Goal: Task Accomplishment & Management: Use online tool/utility

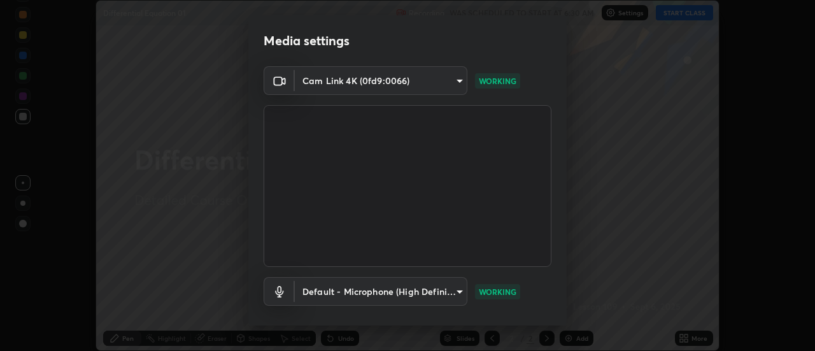
scroll to position [67, 0]
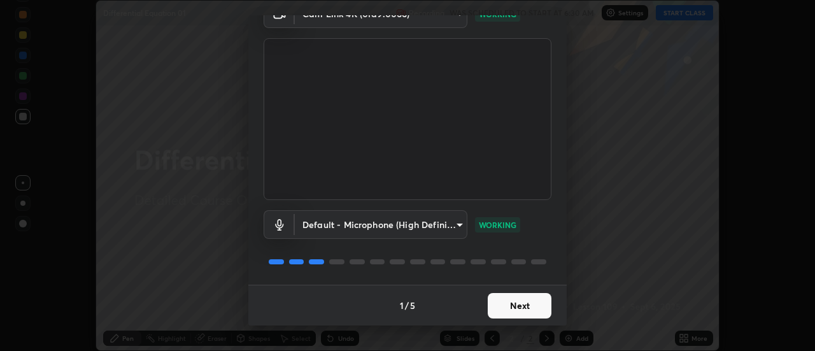
click at [533, 303] on button "Next" at bounding box center [520, 305] width 64 height 25
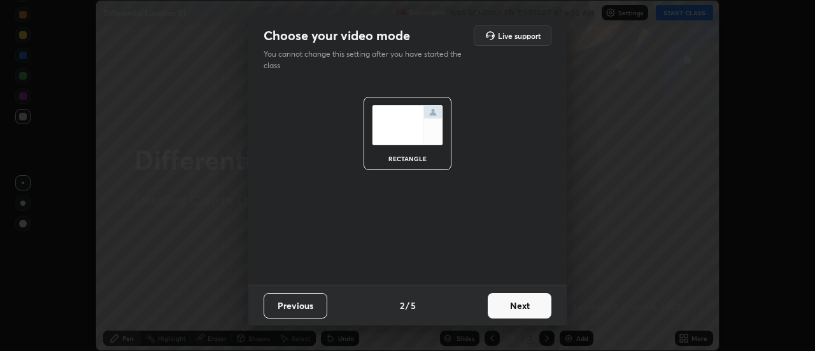
scroll to position [0, 0]
click at [537, 305] on button "Next" at bounding box center [520, 305] width 64 height 25
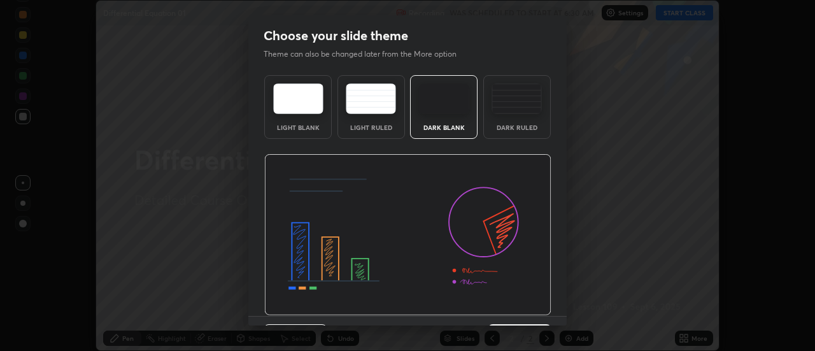
scroll to position [31, 0]
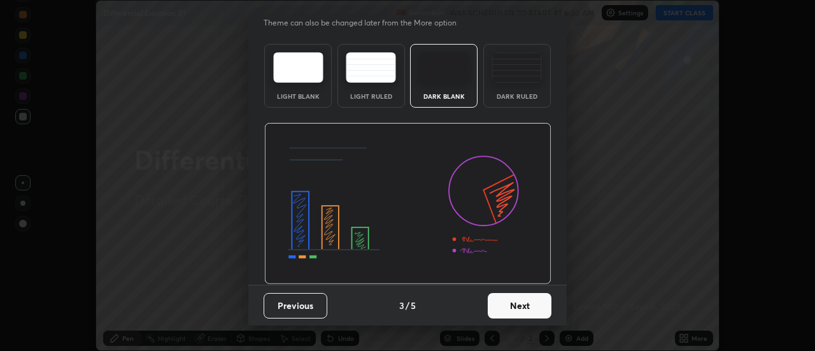
click at [533, 304] on button "Next" at bounding box center [520, 305] width 64 height 25
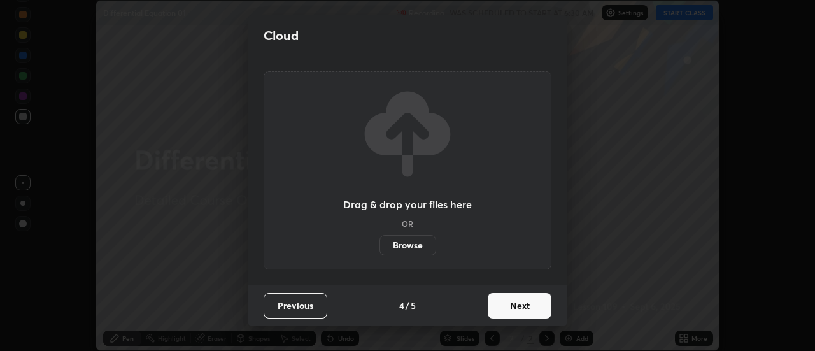
click at [536, 307] on button "Next" at bounding box center [520, 305] width 64 height 25
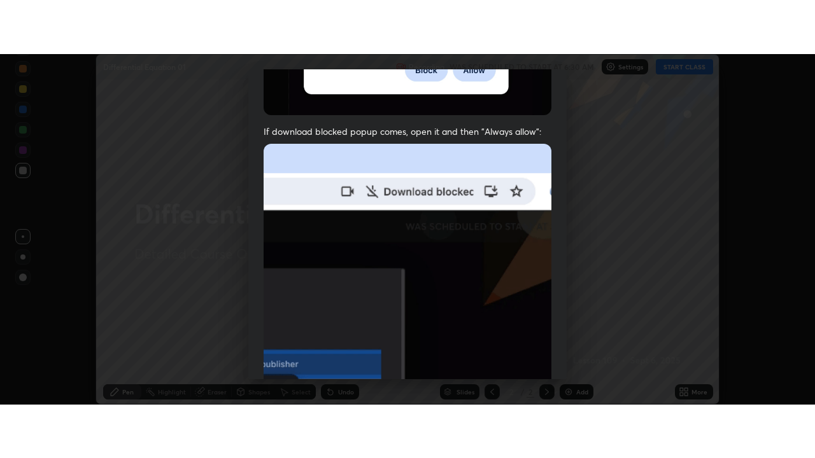
scroll to position [326, 0]
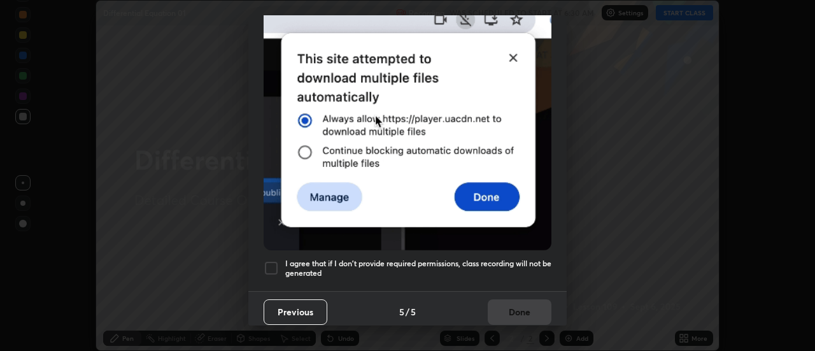
click at [271, 260] on div at bounding box center [270, 267] width 15 height 15
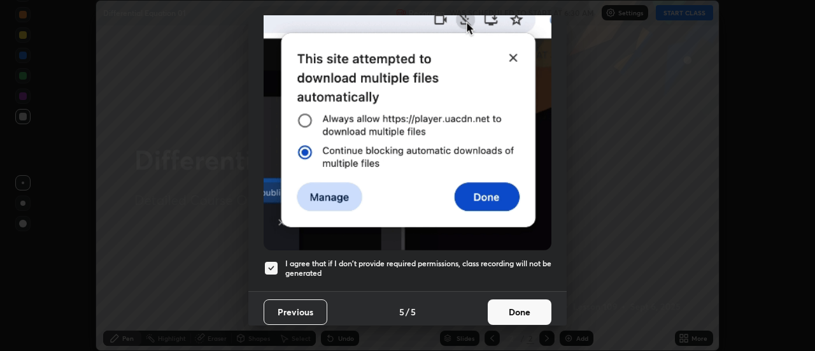
click at [520, 304] on button "Done" at bounding box center [520, 311] width 64 height 25
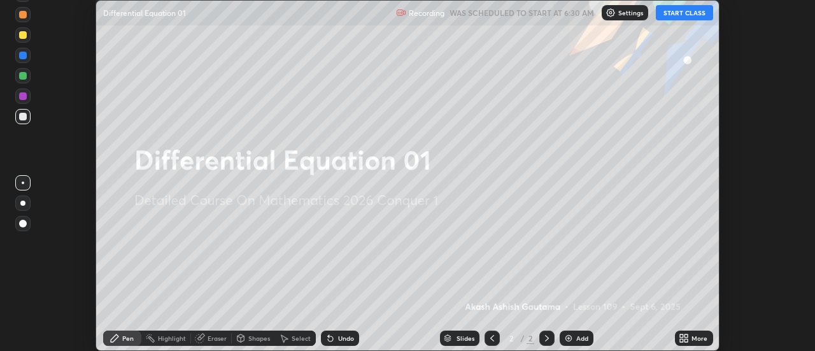
click at [684, 12] on button "START CLASS" at bounding box center [684, 12] width 57 height 15
click at [684, 337] on icon at bounding box center [683, 338] width 10 height 10
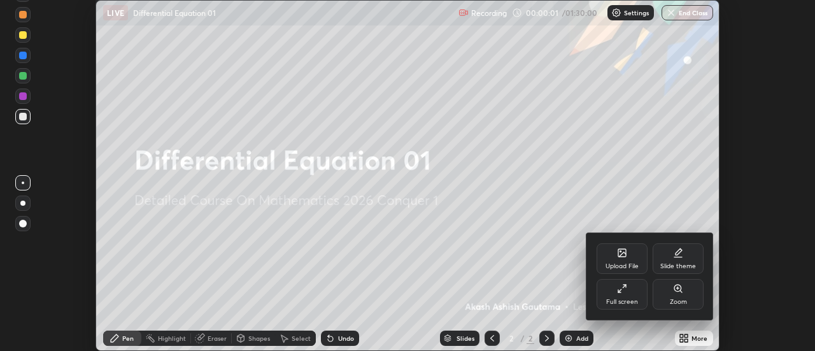
click at [636, 295] on div "Full screen" at bounding box center [621, 294] width 51 height 31
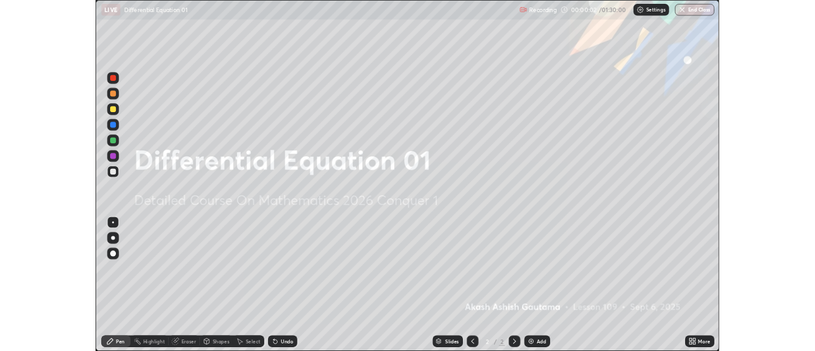
scroll to position [458, 815]
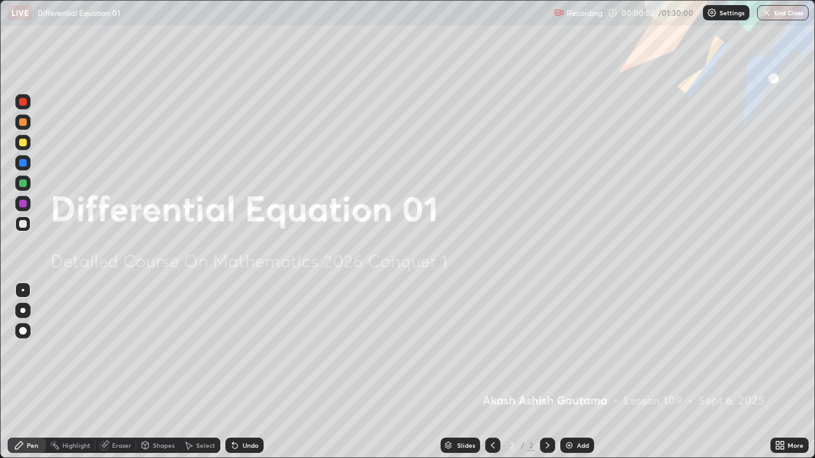
click at [580, 350] on div "Add" at bounding box center [577, 445] width 34 height 15
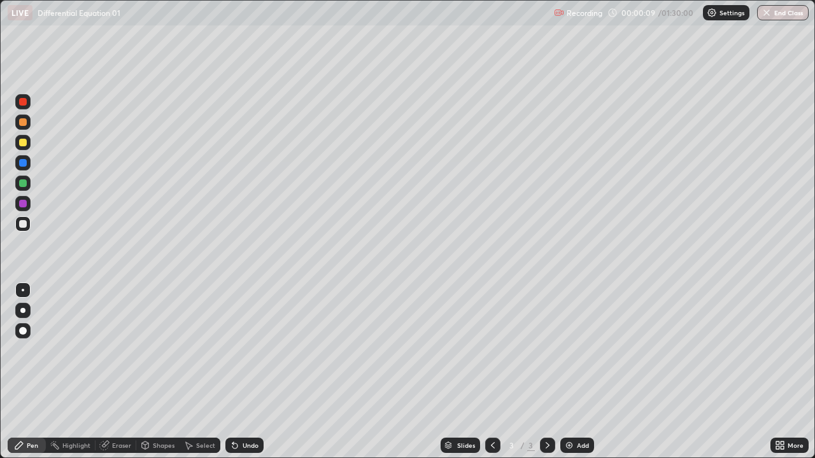
click at [23, 311] on div at bounding box center [22, 310] width 5 height 5
click at [587, 350] on div "Add" at bounding box center [577, 445] width 34 height 15
click at [233, 350] on icon at bounding box center [234, 446] width 5 height 5
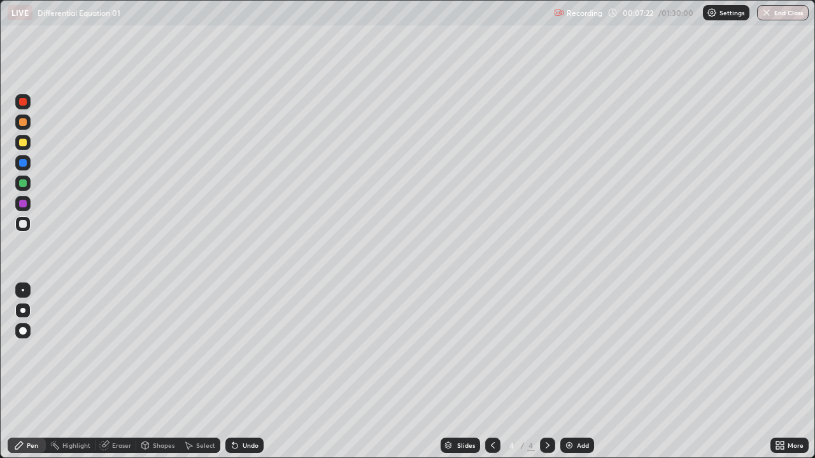
click at [233, 350] on icon at bounding box center [234, 446] width 5 height 5
click at [233, 350] on div "Undo" at bounding box center [244, 445] width 38 height 15
click at [232, 350] on icon at bounding box center [235, 445] width 10 height 10
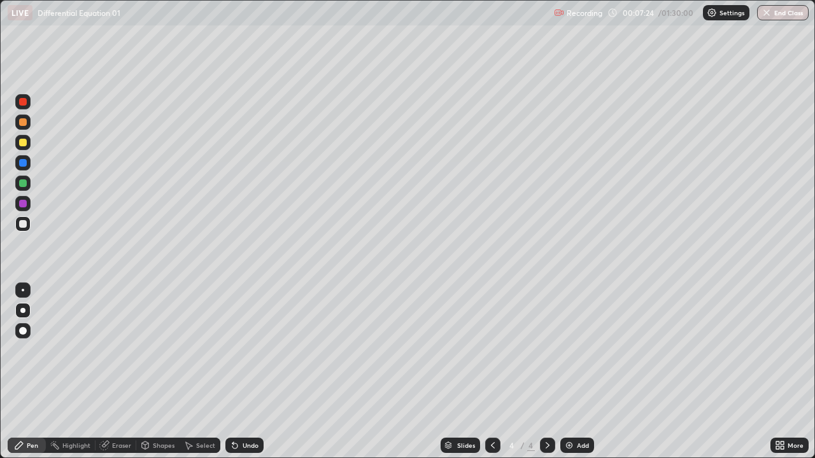
click at [232, 350] on icon at bounding box center [235, 445] width 10 height 10
click at [232, 350] on div "Undo" at bounding box center [244, 445] width 38 height 15
click at [231, 350] on div "Undo" at bounding box center [244, 445] width 38 height 15
click at [230, 350] on div "Undo" at bounding box center [244, 445] width 38 height 15
click at [107, 350] on icon at bounding box center [105, 444] width 7 height 6
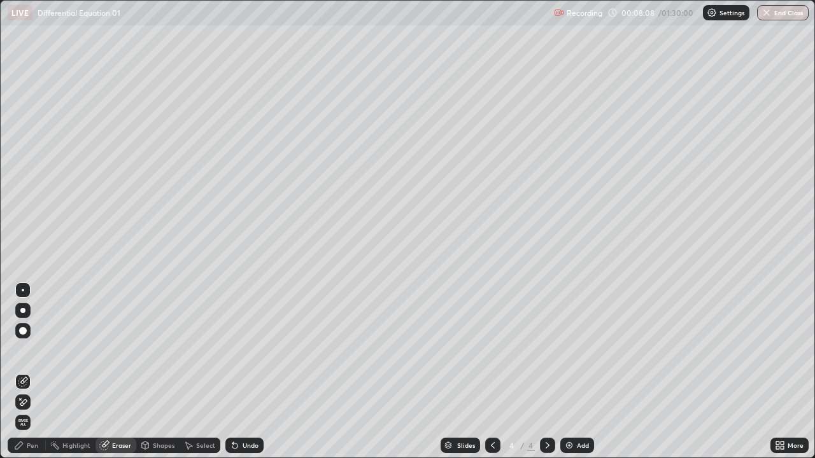
click at [31, 350] on div "Pen" at bounding box center [32, 445] width 11 height 6
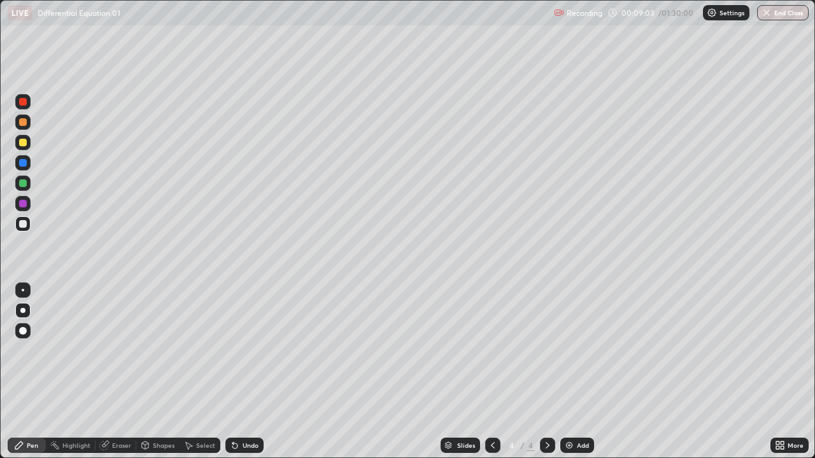
click at [493, 350] on icon at bounding box center [493, 445] width 10 height 10
click at [546, 350] on icon at bounding box center [547, 445] width 10 height 10
click at [237, 350] on icon at bounding box center [235, 445] width 10 height 10
click at [493, 350] on icon at bounding box center [493, 445] width 10 height 10
click at [546, 350] on icon at bounding box center [547, 445] width 10 height 10
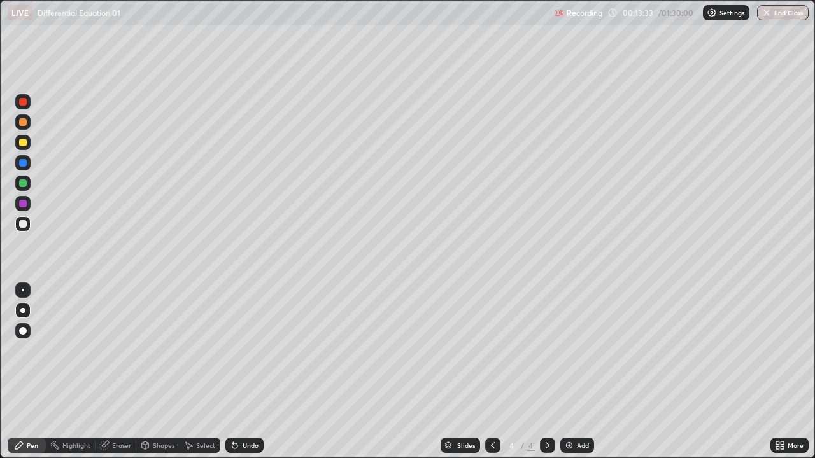
click at [241, 350] on div "Undo" at bounding box center [244, 445] width 38 height 15
click at [249, 350] on div "Undo" at bounding box center [250, 445] width 16 height 6
click at [248, 350] on div "Undo" at bounding box center [250, 445] width 16 height 6
click at [248, 350] on div "Undo" at bounding box center [244, 445] width 38 height 15
click at [252, 350] on div "Undo" at bounding box center [250, 445] width 16 height 6
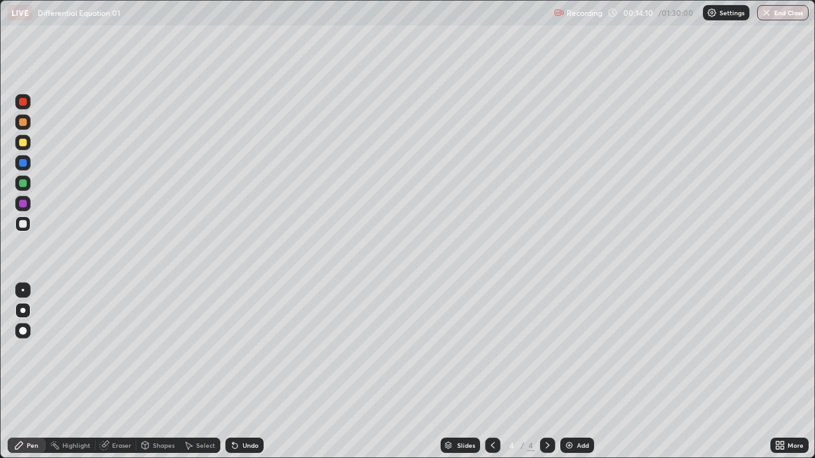
click at [256, 350] on div "Undo" at bounding box center [250, 445] width 16 height 6
click at [255, 350] on div "Undo" at bounding box center [250, 445] width 16 height 6
click at [253, 350] on div "Undo" at bounding box center [250, 445] width 16 height 6
click at [254, 350] on div "Undo" at bounding box center [244, 445] width 38 height 15
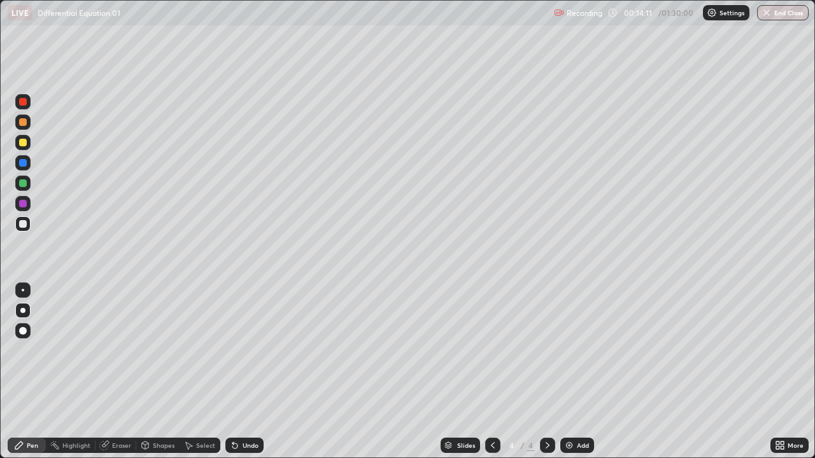
click at [255, 350] on div "Undo" at bounding box center [244, 445] width 38 height 15
click at [585, 350] on div "Add" at bounding box center [583, 445] width 12 height 6
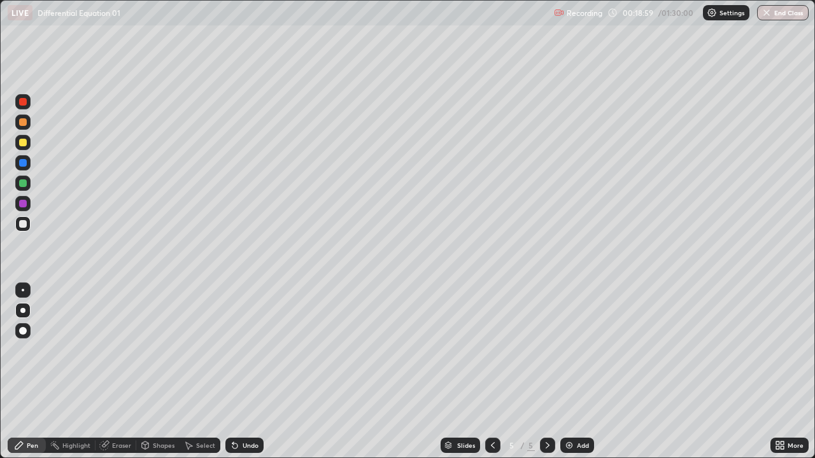
click at [491, 350] on icon at bounding box center [493, 445] width 10 height 10
click at [547, 350] on icon at bounding box center [547, 445] width 10 height 10
click at [244, 350] on div "Undo" at bounding box center [250, 445] width 16 height 6
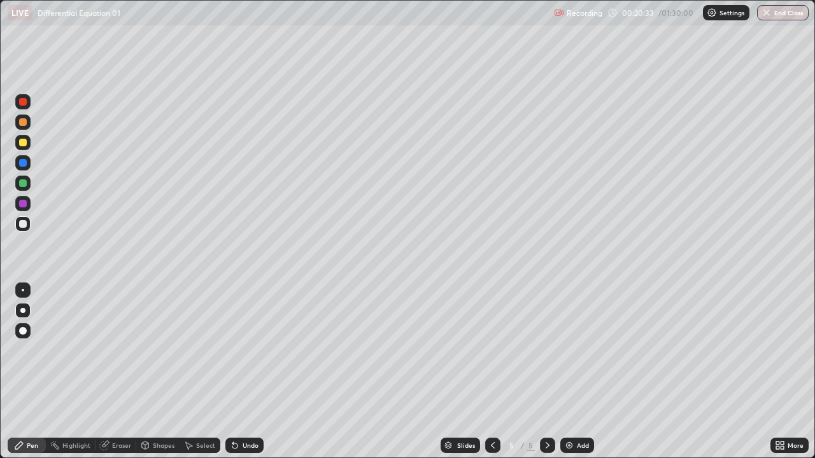
click at [242, 350] on div "Undo" at bounding box center [250, 445] width 16 height 6
click at [246, 350] on div "Undo" at bounding box center [250, 445] width 16 height 6
click at [118, 350] on div "Eraser" at bounding box center [115, 445] width 41 height 15
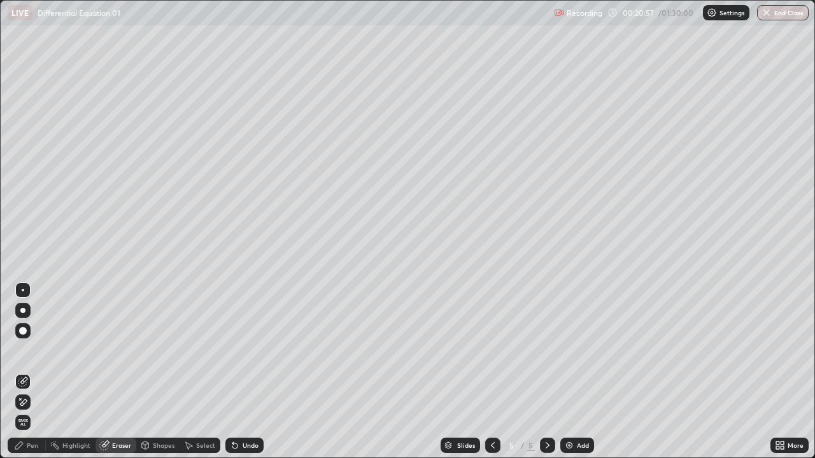
click at [30, 350] on div "Pen" at bounding box center [32, 445] width 11 height 6
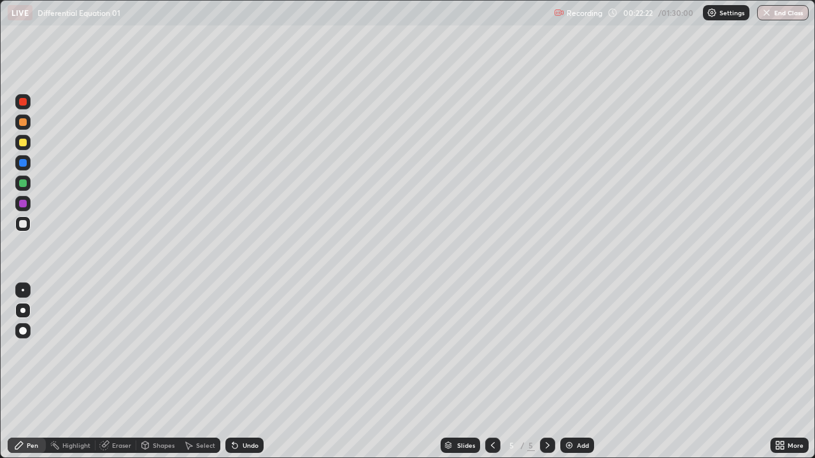
click at [244, 350] on div "Undo" at bounding box center [250, 445] width 16 height 6
click at [243, 350] on div "Undo" at bounding box center [250, 445] width 16 height 6
click at [244, 350] on div "Undo" at bounding box center [244, 445] width 38 height 15
click at [232, 350] on icon at bounding box center [234, 446] width 5 height 5
click at [234, 350] on icon at bounding box center [234, 446] width 5 height 5
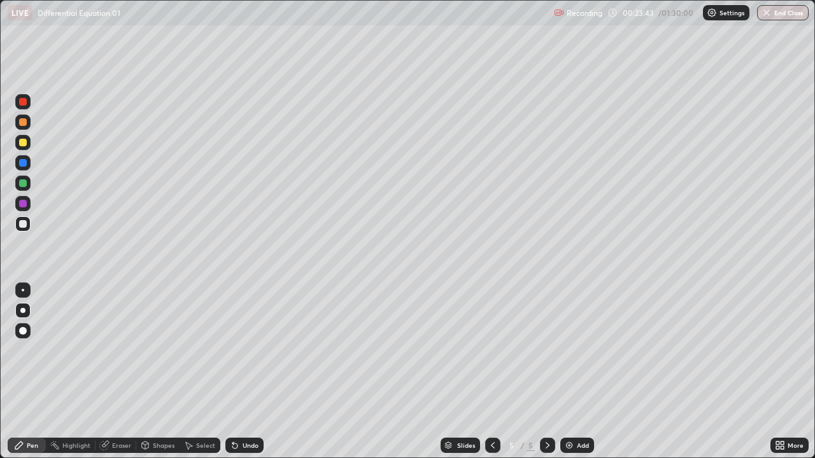
click at [232, 350] on icon at bounding box center [234, 446] width 5 height 5
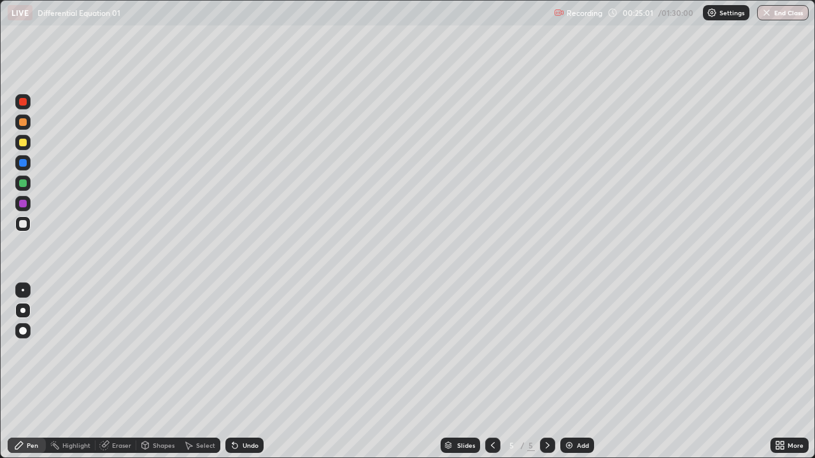
click at [587, 350] on div "Add" at bounding box center [583, 445] width 12 height 6
click at [491, 350] on icon at bounding box center [493, 445] width 10 height 10
click at [493, 350] on icon at bounding box center [493, 445] width 10 height 10
click at [547, 350] on icon at bounding box center [547, 445] width 4 height 6
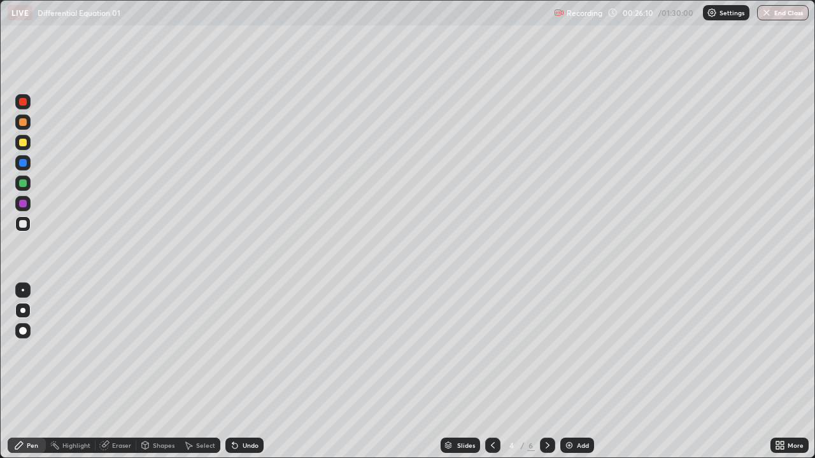
click at [546, 350] on icon at bounding box center [547, 445] width 10 height 10
click at [237, 350] on icon at bounding box center [235, 445] width 10 height 10
click at [240, 350] on div "Undo" at bounding box center [244, 445] width 38 height 15
click at [242, 350] on div "Undo" at bounding box center [250, 445] width 16 height 6
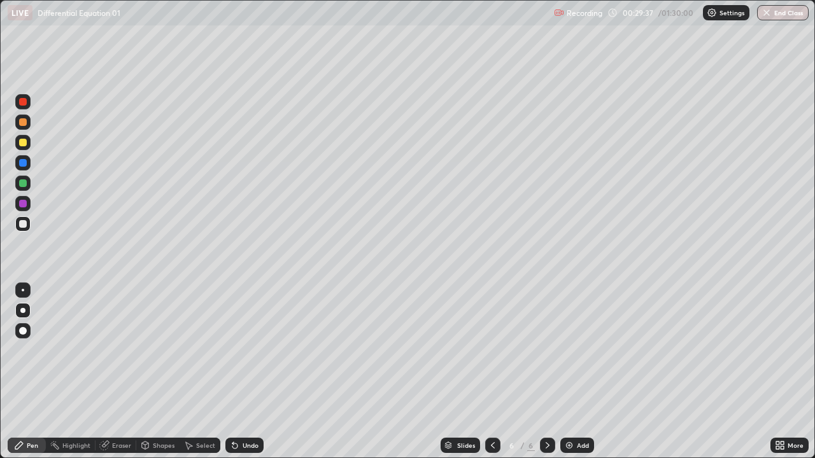
click at [493, 350] on icon at bounding box center [493, 445] width 10 height 10
click at [492, 350] on icon at bounding box center [493, 445] width 10 height 10
click at [546, 350] on icon at bounding box center [547, 445] width 10 height 10
click at [553, 350] on div at bounding box center [547, 445] width 15 height 15
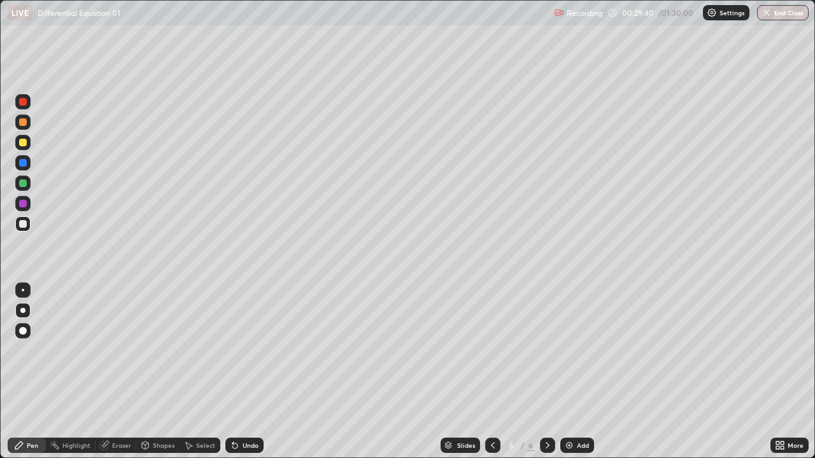
click at [551, 350] on icon at bounding box center [547, 445] width 10 height 10
click at [239, 350] on div "Undo" at bounding box center [244, 445] width 38 height 15
click at [236, 350] on icon at bounding box center [235, 445] width 10 height 10
click at [239, 350] on div "Undo" at bounding box center [244, 445] width 38 height 15
click at [585, 350] on div "Add" at bounding box center [583, 445] width 12 height 6
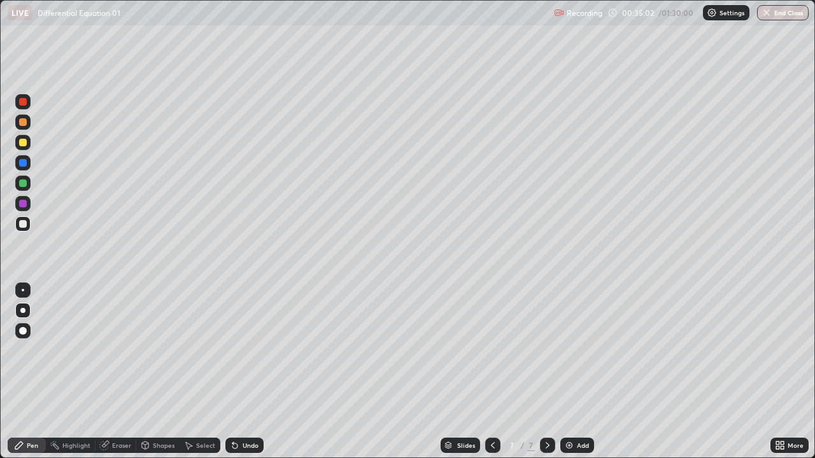
click at [243, 350] on div "Undo" at bounding box center [250, 445] width 16 height 6
click at [242, 350] on div "Undo" at bounding box center [250, 445] width 16 height 6
click at [117, 350] on div "Eraser" at bounding box center [121, 445] width 19 height 6
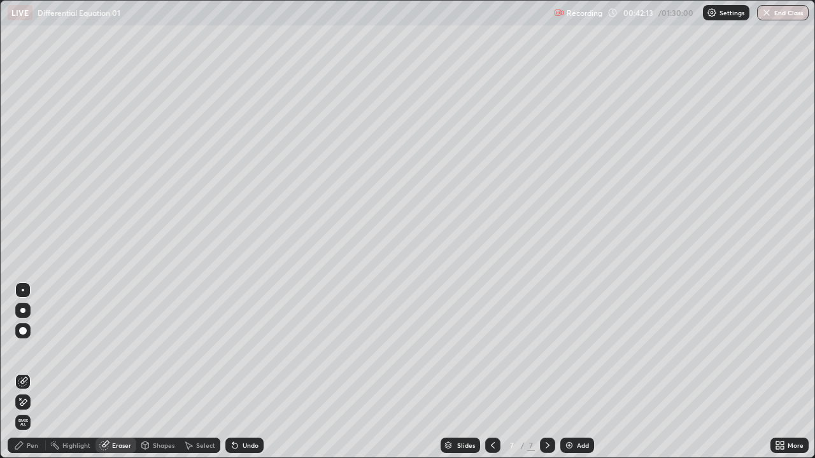
click at [34, 350] on div "Pen" at bounding box center [32, 445] width 11 height 6
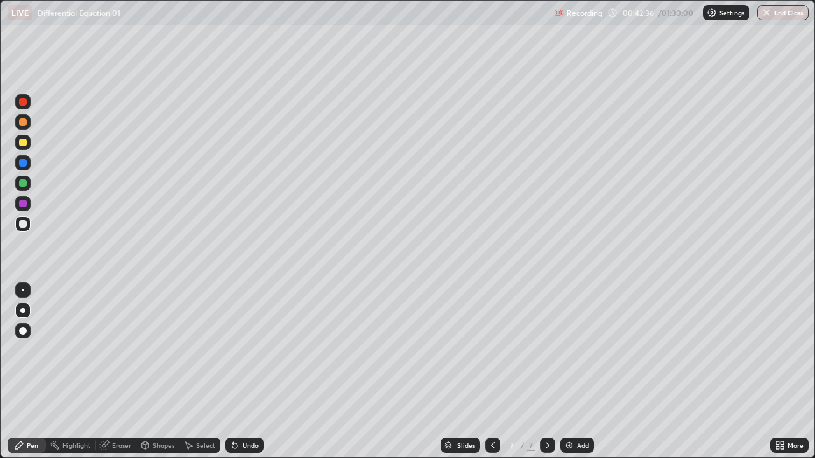
click at [235, 350] on icon at bounding box center [234, 446] width 5 height 5
click at [202, 350] on div "Select" at bounding box center [205, 445] width 19 height 6
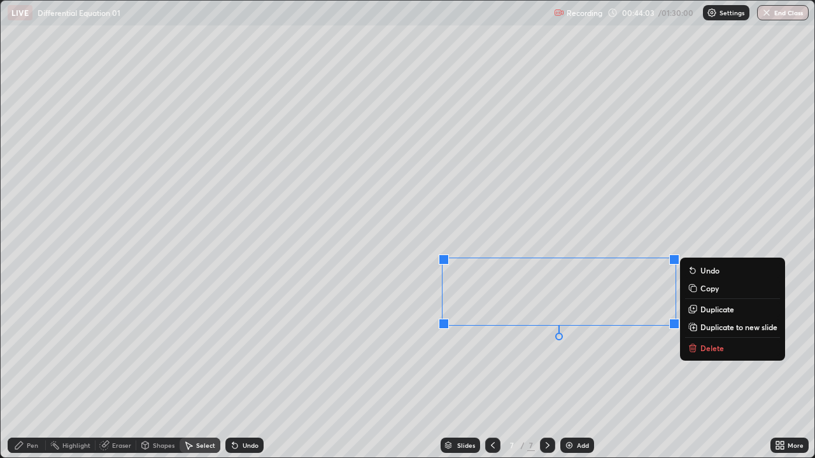
click at [704, 292] on p "Copy" at bounding box center [709, 288] width 18 height 10
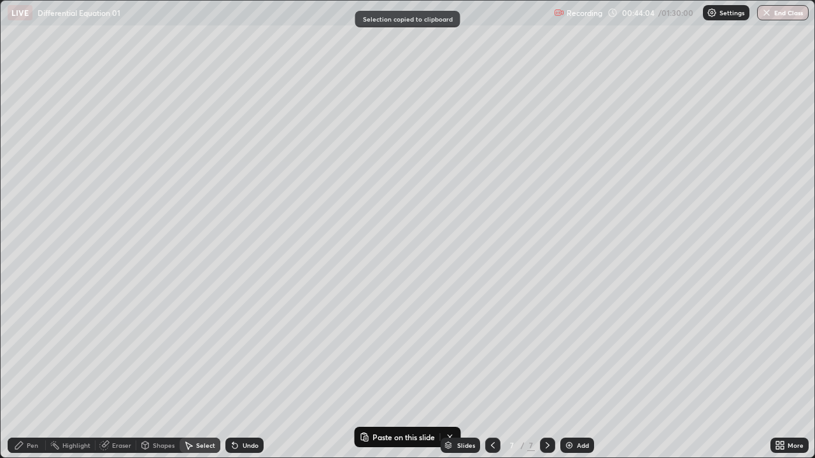
click at [580, 350] on div "Add" at bounding box center [583, 445] width 12 height 6
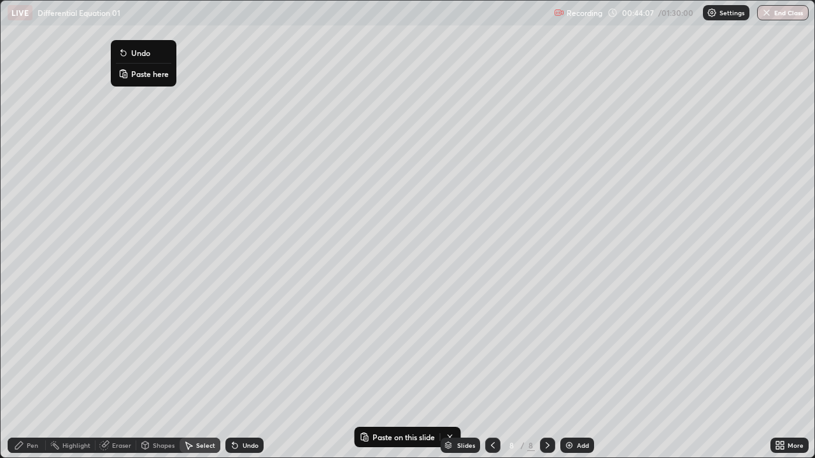
click at [139, 75] on p "Paste here" at bounding box center [150, 74] width 38 height 10
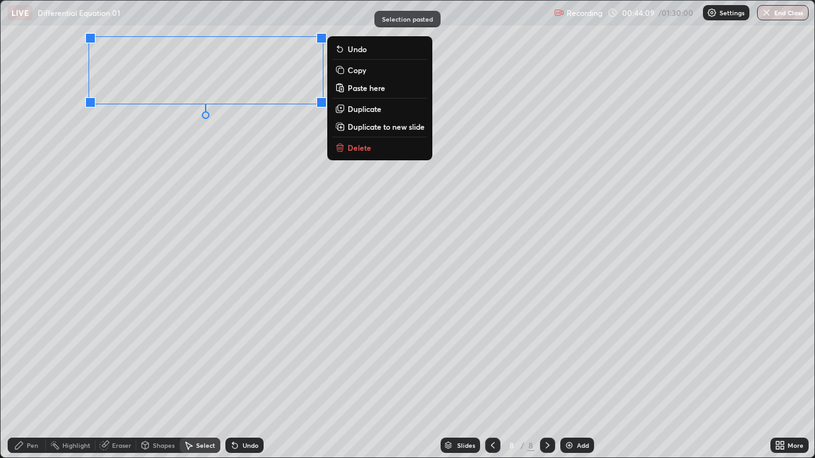
click at [133, 162] on div "0 ° Undo Copy Paste here Duplicate Duplicate to new slide Delete" at bounding box center [407, 229] width 813 height 457
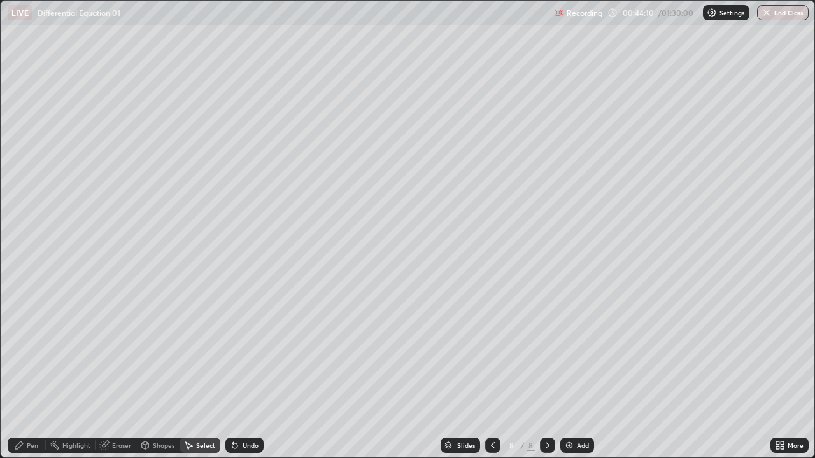
click at [36, 350] on div "Pen" at bounding box center [32, 445] width 11 height 6
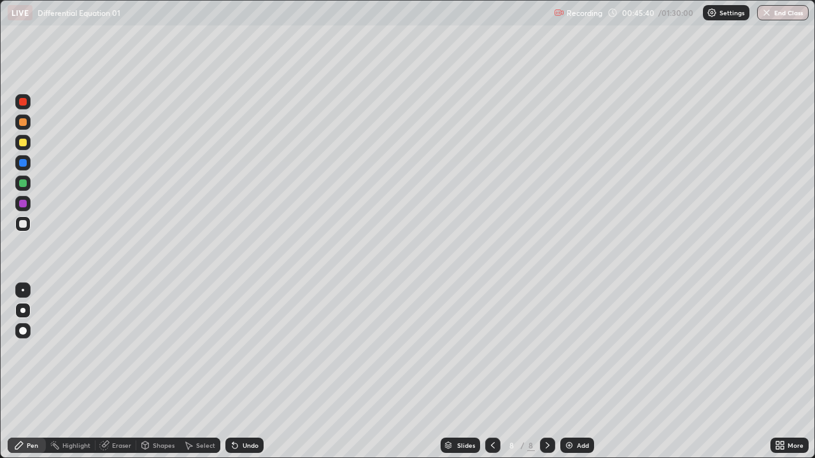
click at [493, 350] on icon at bounding box center [493, 445] width 10 height 10
click at [251, 350] on div "Undo" at bounding box center [250, 445] width 16 height 6
click at [246, 350] on div "Undo" at bounding box center [250, 445] width 16 height 6
click at [249, 350] on div "Undo" at bounding box center [250, 445] width 16 height 6
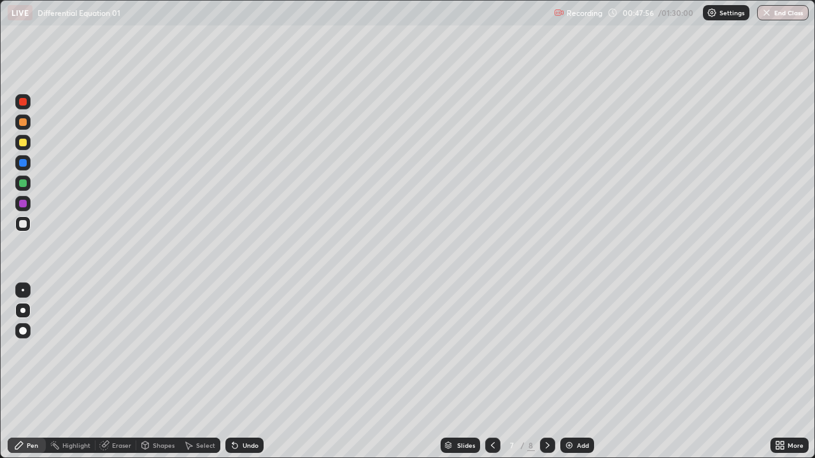
click at [546, 350] on icon at bounding box center [547, 445] width 10 height 10
click at [232, 350] on icon at bounding box center [232, 442] width 1 height 1
click at [237, 350] on icon at bounding box center [235, 445] width 10 height 10
click at [233, 350] on icon at bounding box center [234, 446] width 5 height 5
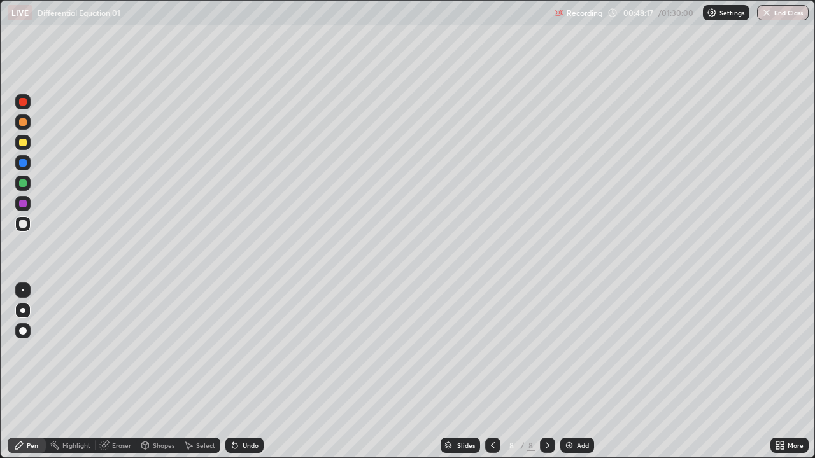
click at [233, 350] on icon at bounding box center [234, 446] width 5 height 5
click at [237, 350] on icon at bounding box center [235, 445] width 10 height 10
click at [238, 350] on icon at bounding box center [235, 445] width 10 height 10
click at [252, 350] on div "Undo" at bounding box center [250, 445] width 16 height 6
click at [253, 350] on div "Undo" at bounding box center [250, 445] width 16 height 6
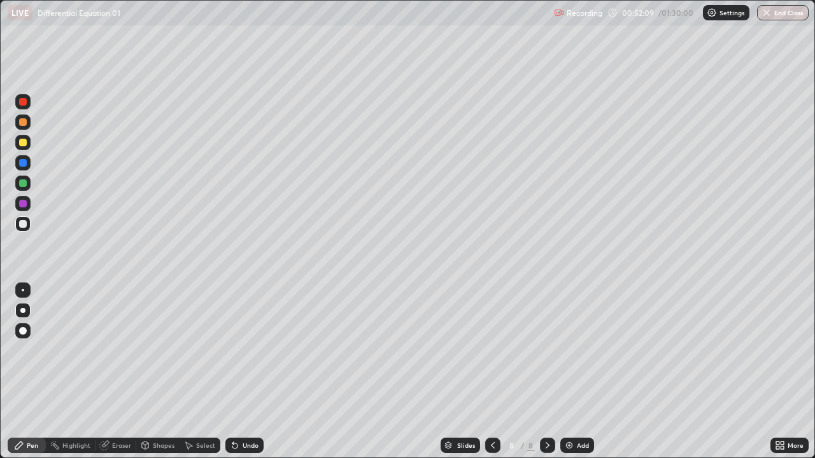
click at [253, 350] on div "Undo" at bounding box center [250, 445] width 16 height 6
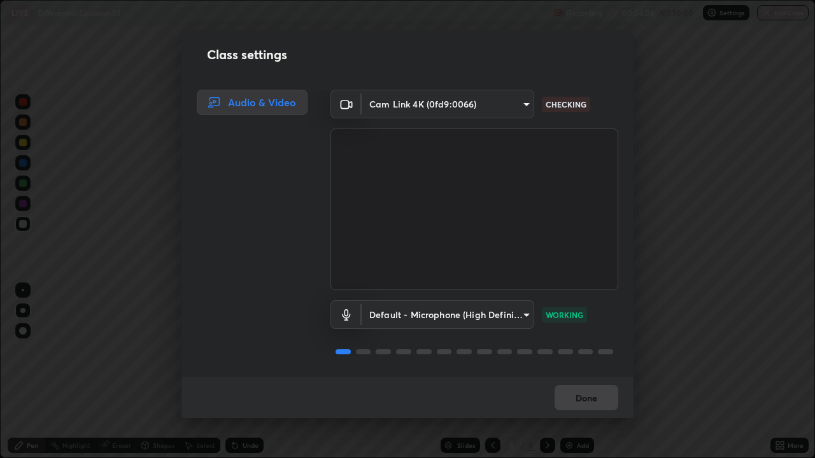
click at [497, 102] on body "Erase all LIVE Differential Equation 01 Recording 00:54:06 / 01:30:00 Settings …" at bounding box center [407, 229] width 815 height 458
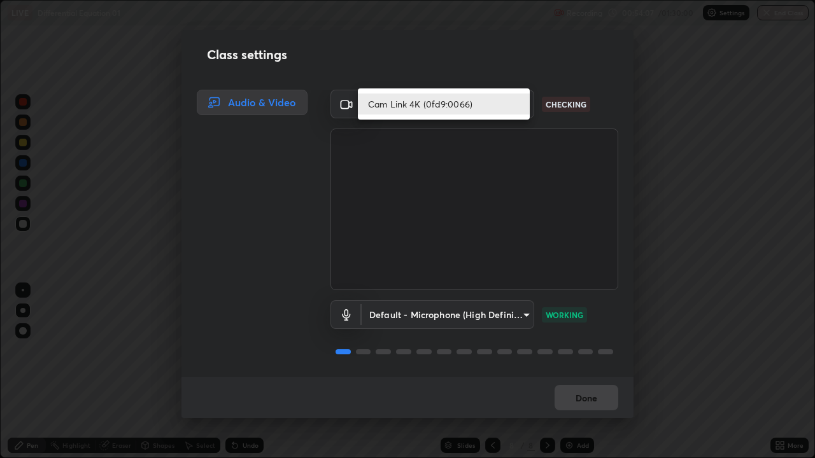
click at [568, 106] on div at bounding box center [407, 229] width 815 height 458
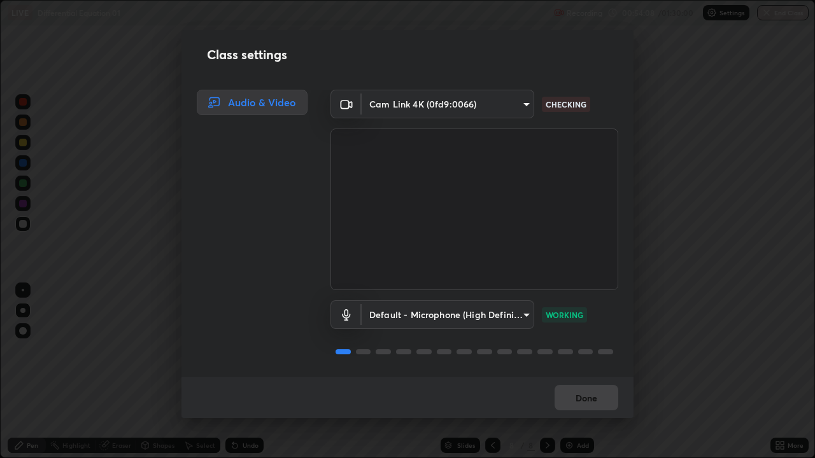
click at [524, 104] on body "Erase all LIVE Differential Equation 01 Recording 00:54:08 / 01:30:00 Settings …" at bounding box center [407, 229] width 815 height 458
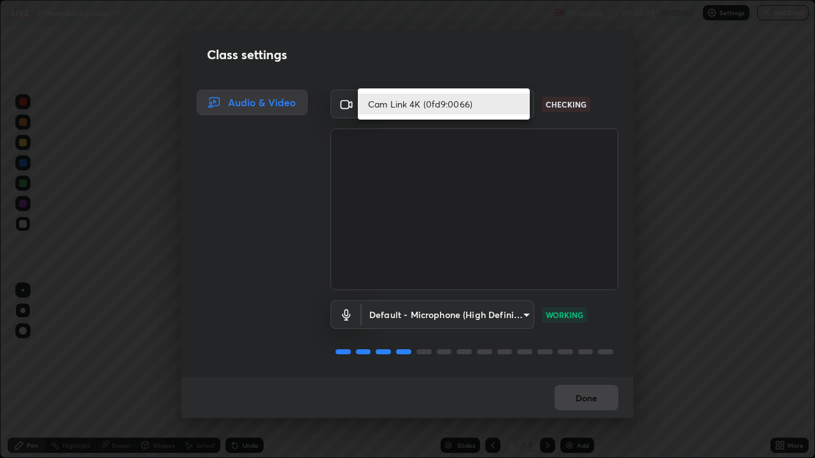
click at [516, 107] on li "Cam Link 4K (0fd9:0066)" at bounding box center [444, 104] width 172 height 21
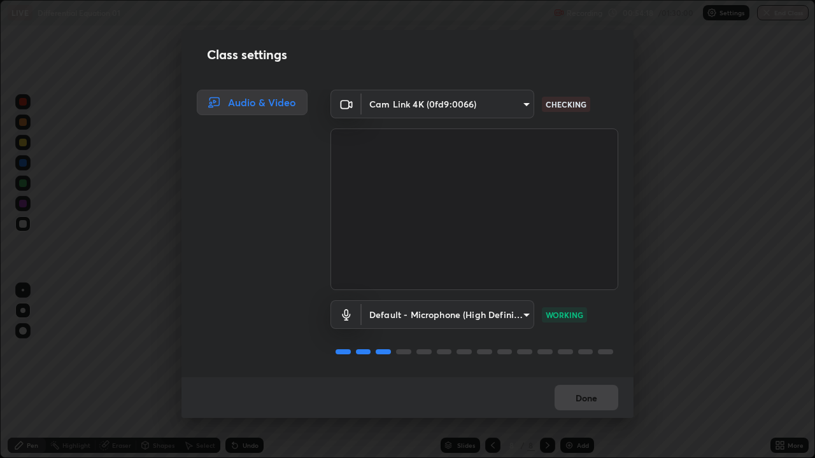
click at [429, 108] on body "Erase all LIVE Differential Equation 01 Recording 00:54:18 / 01:30:00 Settings …" at bounding box center [407, 229] width 815 height 458
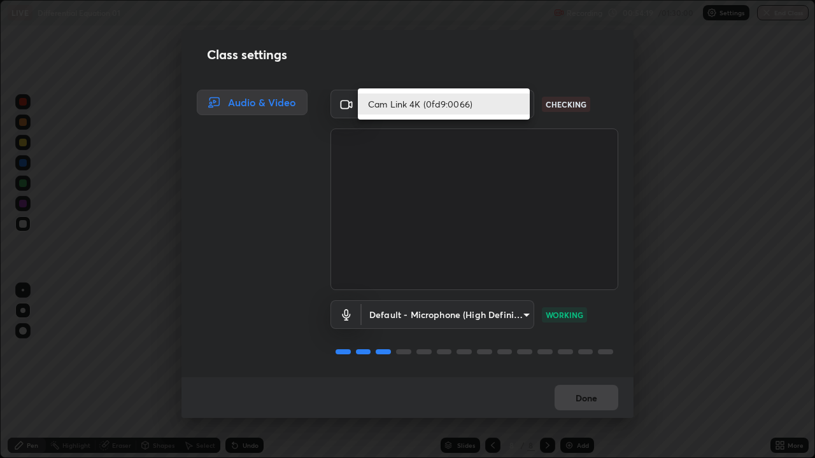
click at [450, 108] on li "Cam Link 4K (0fd9:0066)" at bounding box center [444, 104] width 172 height 21
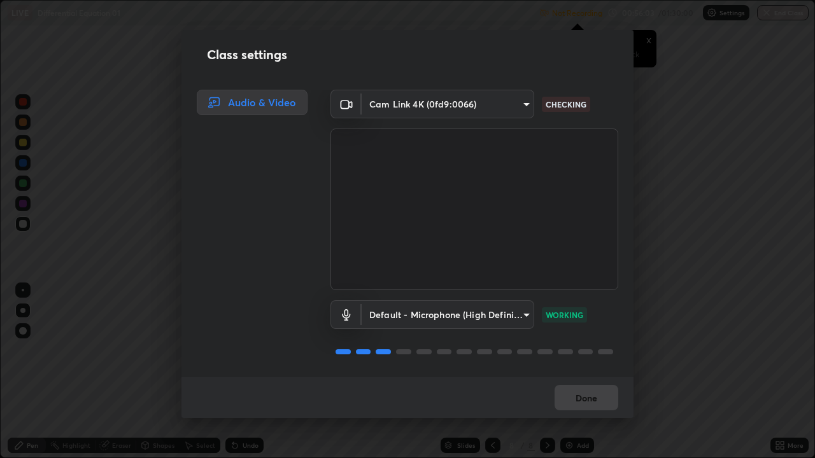
click at [472, 316] on body "Erase all LIVE Differential Equation 01 Not Recording Recording has stopped Ple…" at bounding box center [407, 229] width 815 height 458
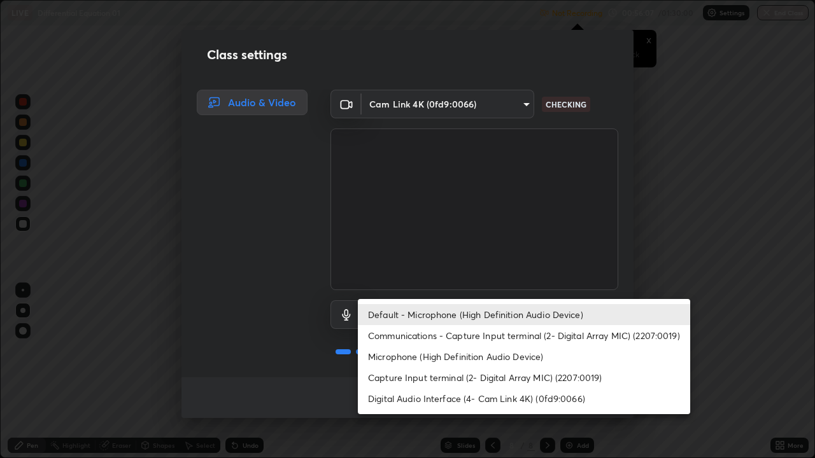
click at [454, 238] on div at bounding box center [407, 229] width 815 height 458
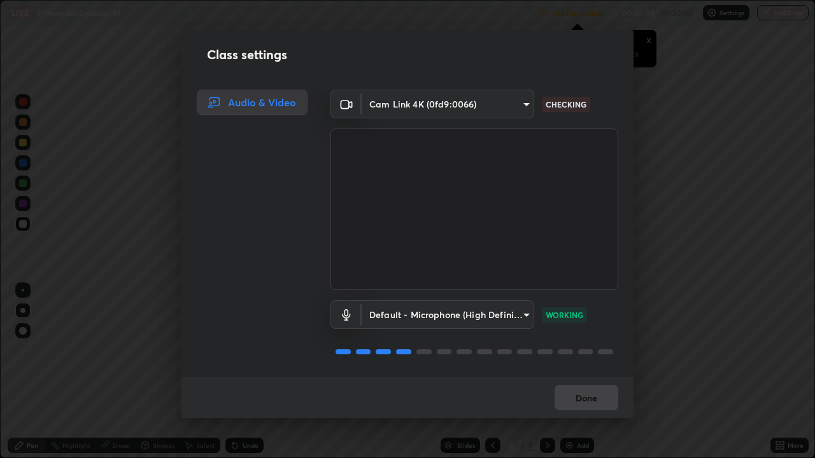
click at [475, 104] on body "Erase all LIVE Differential Equation 01 Not Recording Recording has stopped Ple…" at bounding box center [407, 229] width 815 height 458
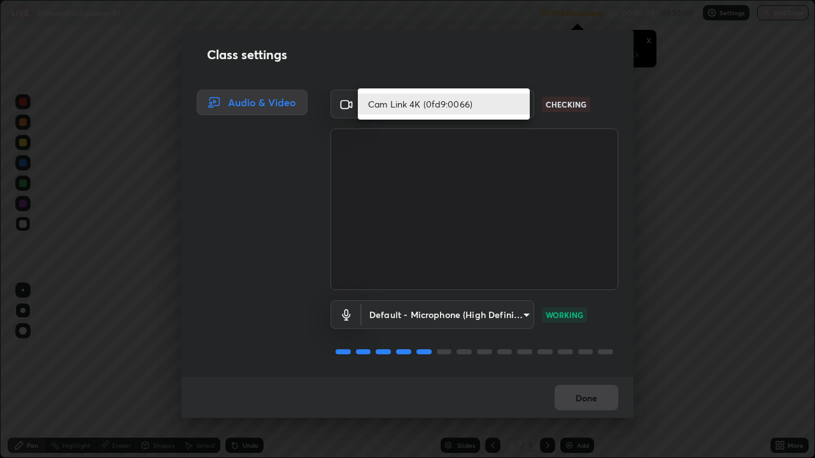
click at [490, 105] on li "Cam Link 4K (0fd9:0066)" at bounding box center [444, 104] width 172 height 21
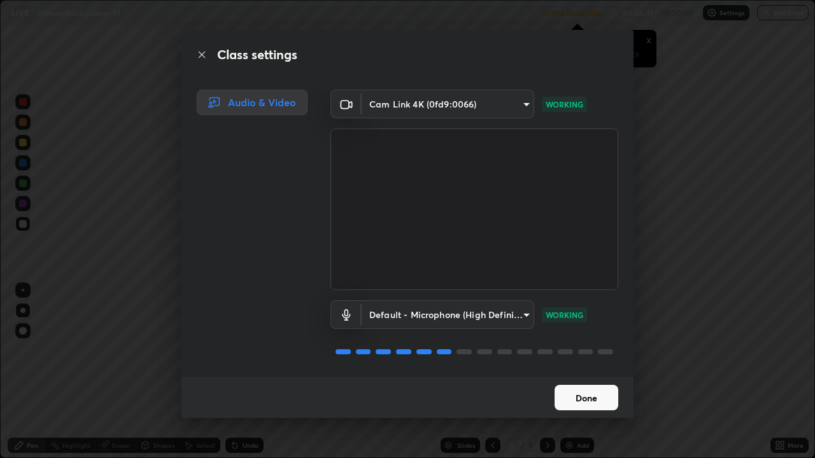
click at [591, 350] on button "Done" at bounding box center [586, 397] width 64 height 25
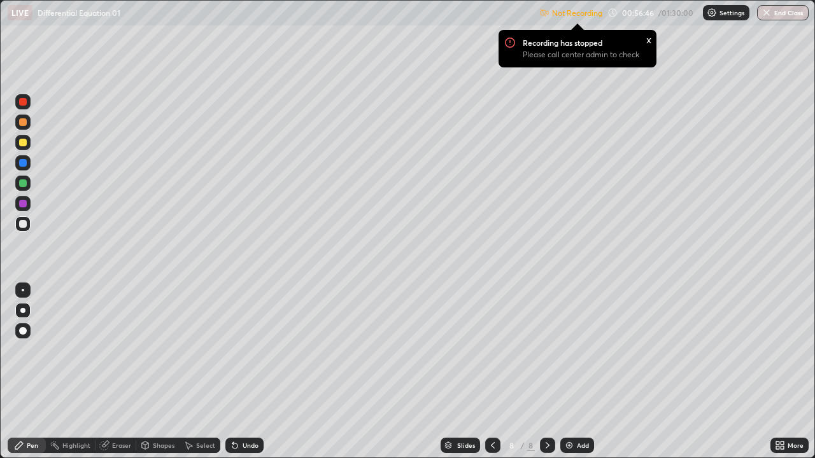
click at [781, 350] on icon at bounding box center [781, 443] width 3 height 3
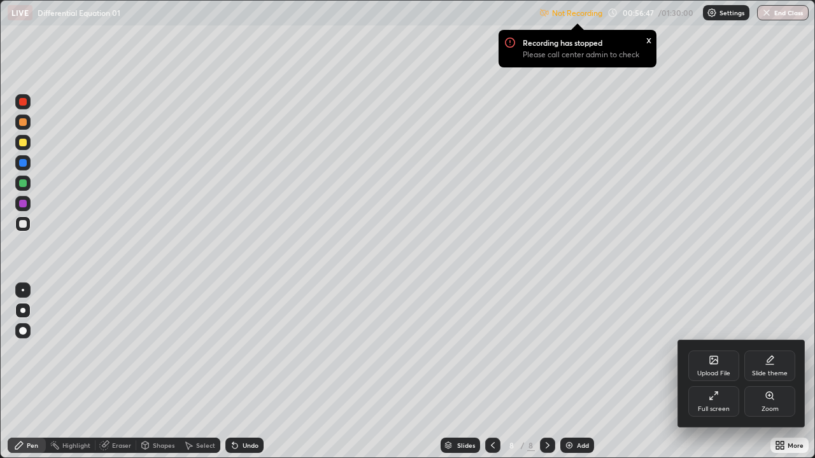
click at [724, 350] on div "Full screen" at bounding box center [713, 401] width 51 height 31
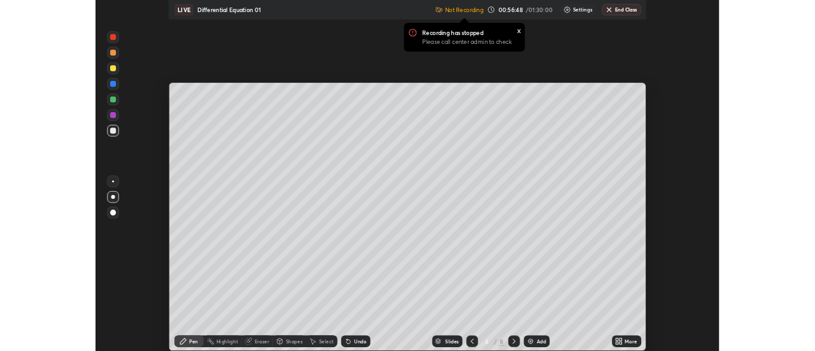
scroll to position [63294, 62830]
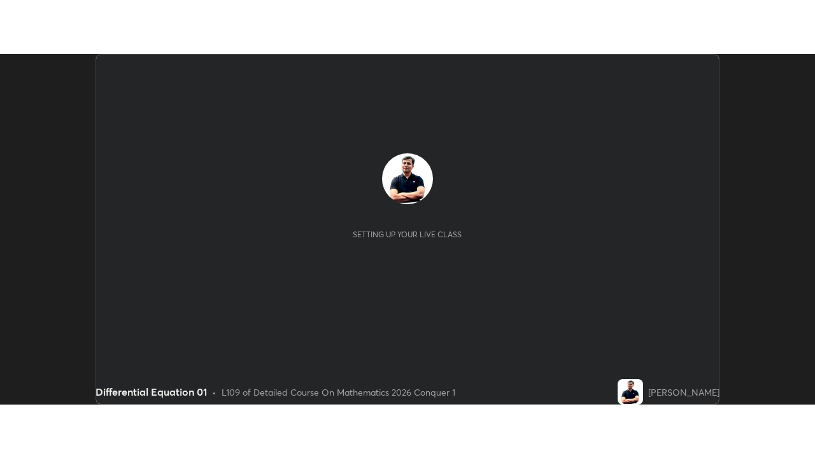
scroll to position [351, 814]
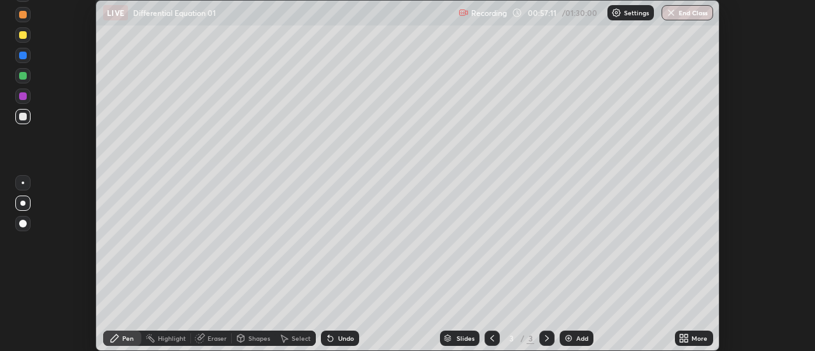
click at [687, 335] on icon at bounding box center [686, 335] width 3 height 3
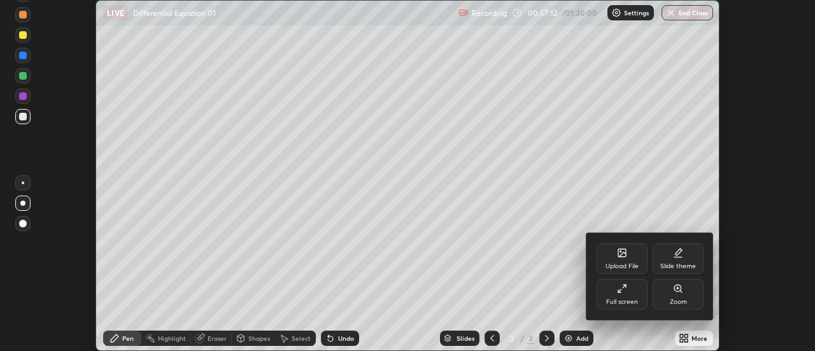
click at [633, 290] on div "Full screen" at bounding box center [621, 294] width 51 height 31
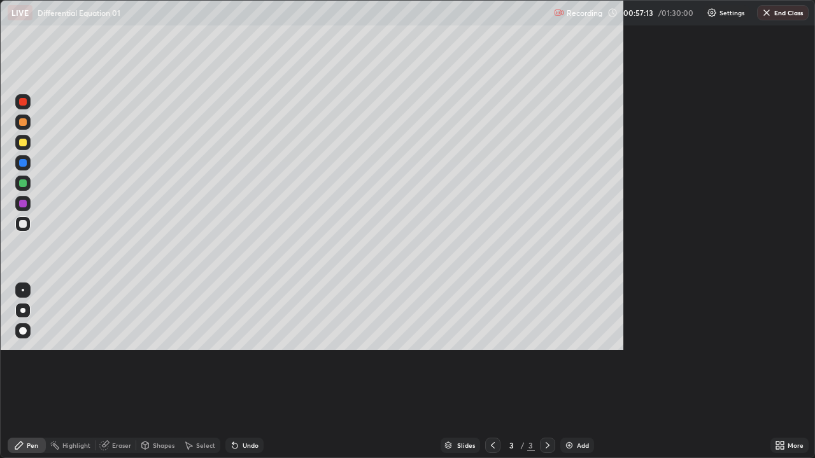
scroll to position [458, 815]
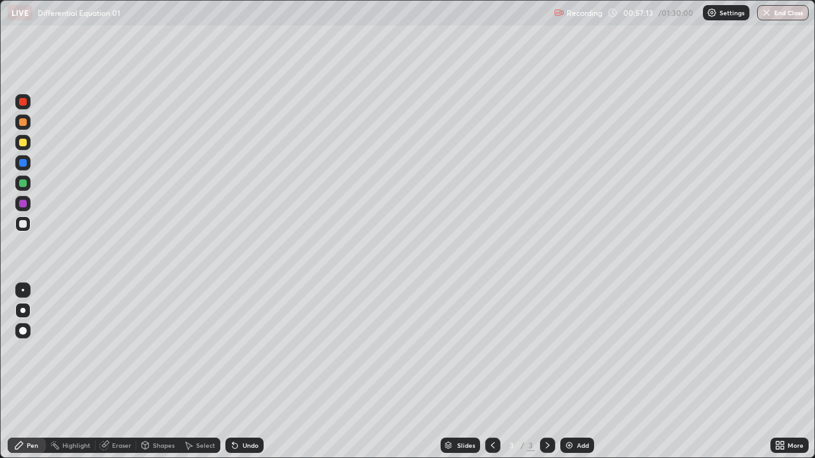
click at [580, 350] on div "Add" at bounding box center [583, 445] width 12 height 6
click at [202, 350] on div "Select" at bounding box center [205, 445] width 19 height 6
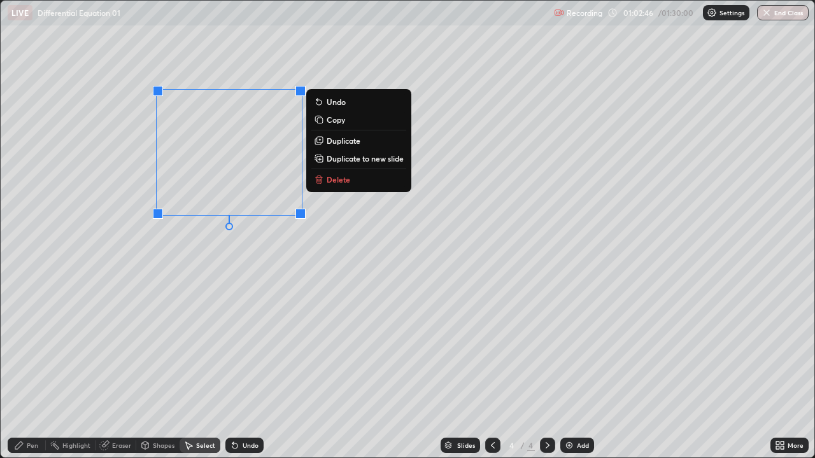
click at [332, 184] on p "Delete" at bounding box center [338, 179] width 24 height 10
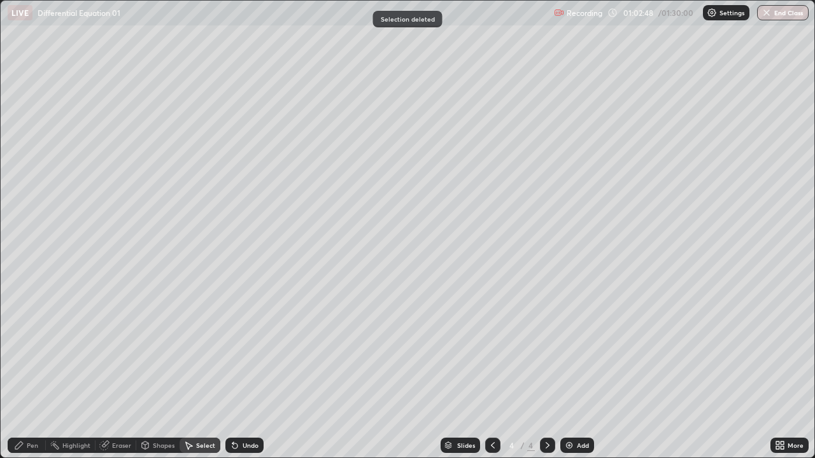
click at [31, 350] on div "Pen" at bounding box center [32, 445] width 11 height 6
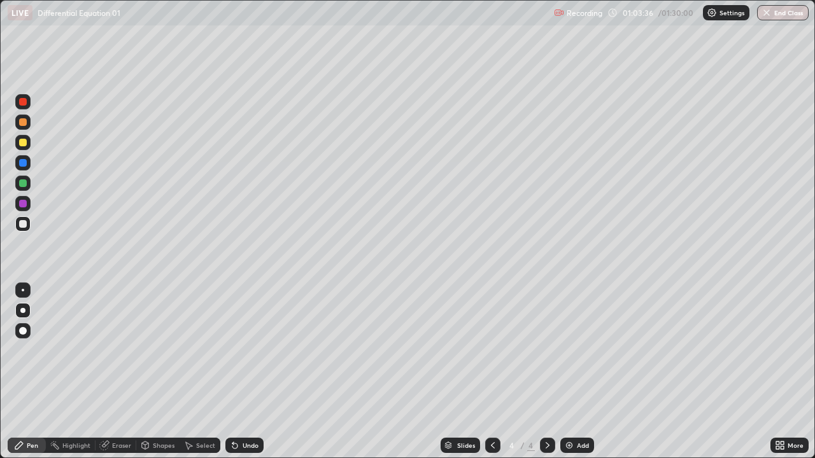
click at [239, 350] on div "Undo" at bounding box center [244, 445] width 38 height 15
click at [242, 350] on div "Undo" at bounding box center [250, 445] width 16 height 6
click at [585, 350] on div "Add" at bounding box center [583, 445] width 12 height 6
click at [246, 350] on div "Undo" at bounding box center [250, 445] width 16 height 6
click at [238, 350] on div "Undo" at bounding box center [244, 445] width 38 height 15
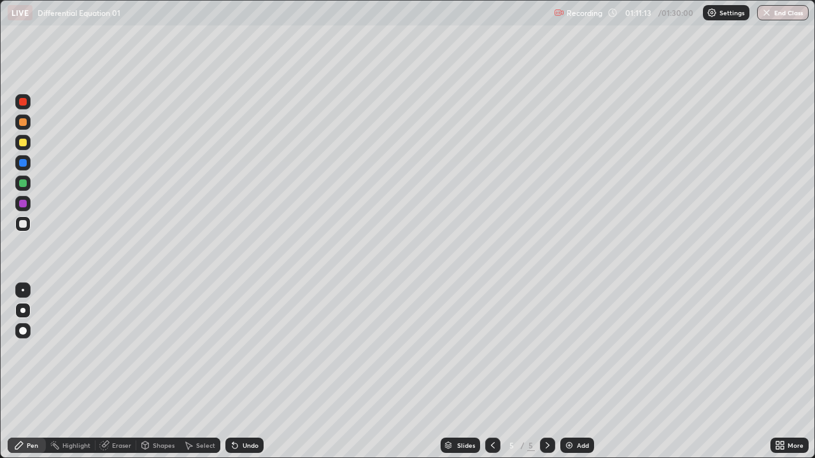
click at [240, 350] on div "Undo" at bounding box center [244, 445] width 38 height 15
click at [242, 350] on div "Undo" at bounding box center [250, 445] width 16 height 6
click at [587, 350] on div "Add" at bounding box center [583, 445] width 12 height 6
click at [194, 350] on div "Select" at bounding box center [199, 445] width 41 height 15
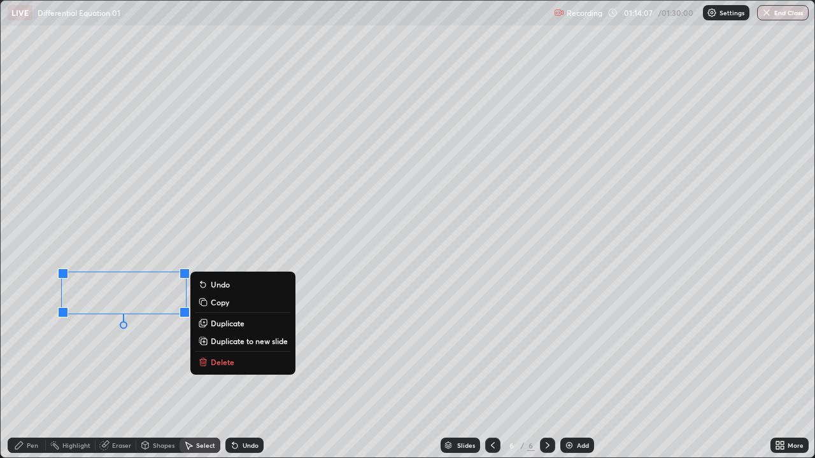
click at [221, 350] on p "Delete" at bounding box center [223, 362] width 24 height 10
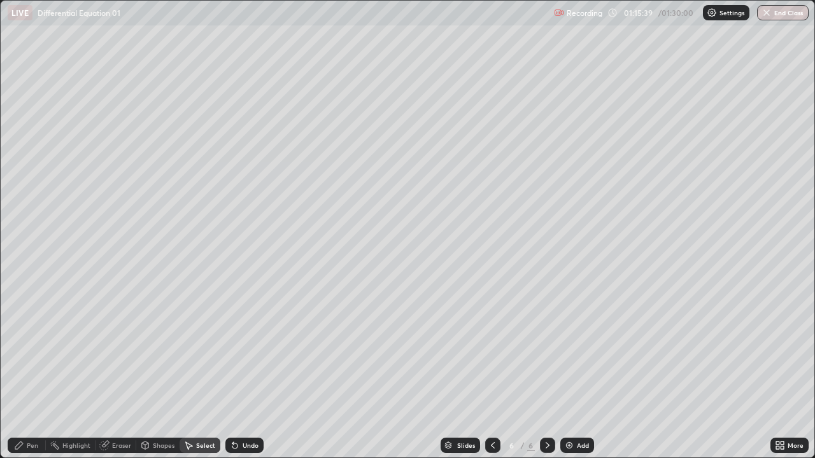
click at [34, 350] on div "Pen" at bounding box center [32, 445] width 11 height 6
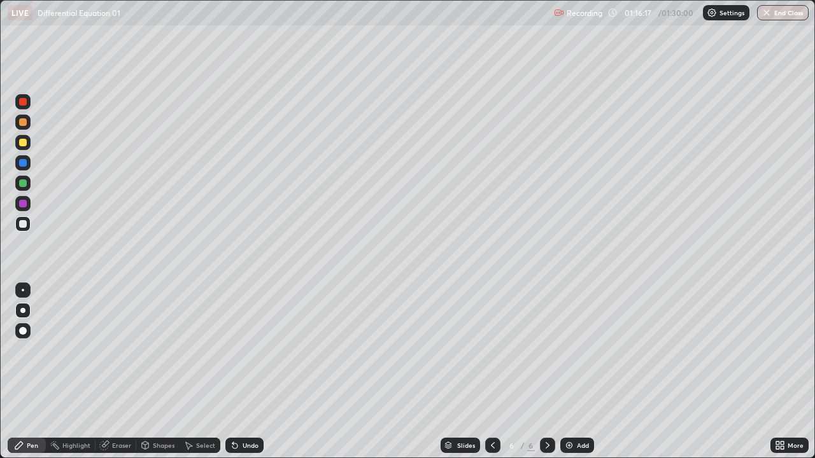
click at [244, 350] on div "Undo" at bounding box center [250, 445] width 16 height 6
click at [778, 15] on button "End Class" at bounding box center [783, 12] width 52 height 15
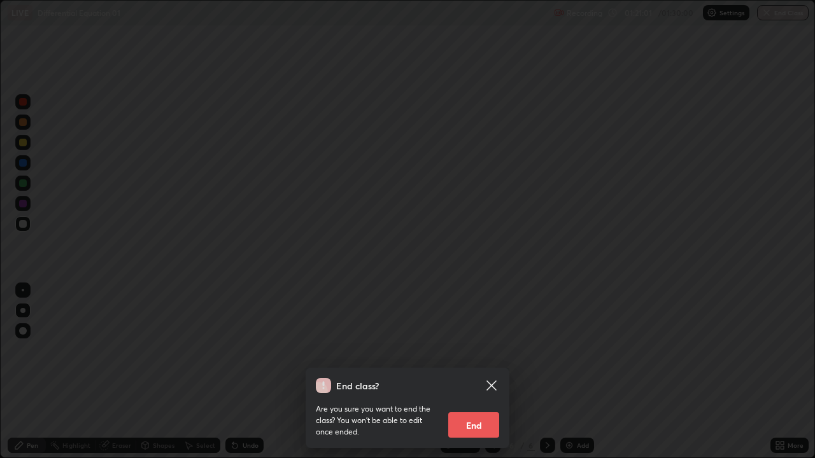
click at [480, 350] on button "End" at bounding box center [473, 424] width 51 height 25
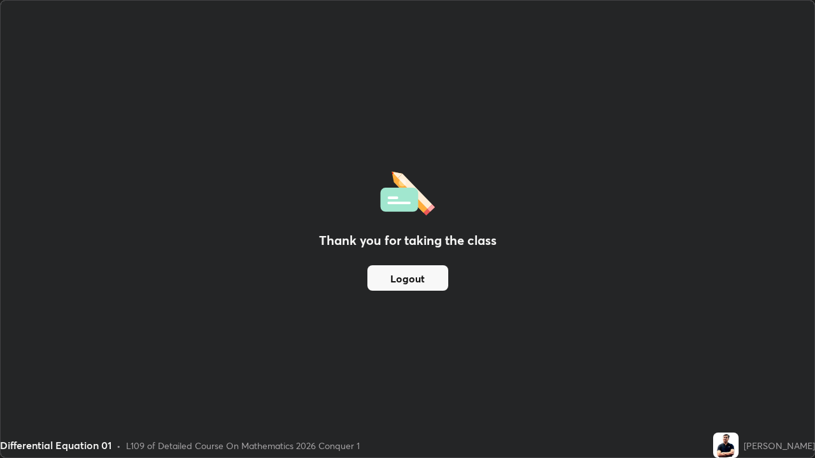
click at [413, 279] on button "Logout" at bounding box center [407, 277] width 81 height 25
click at [419, 279] on button "Logout" at bounding box center [407, 277] width 81 height 25
